Goal: Check status

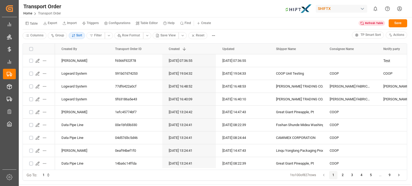
click at [0, 186] on div at bounding box center [0, 186] width 0 height 0
click at [374, 24] on div "Refresh Table" at bounding box center [371, 23] width 26 height 5
